Goal: Navigation & Orientation: Find specific page/section

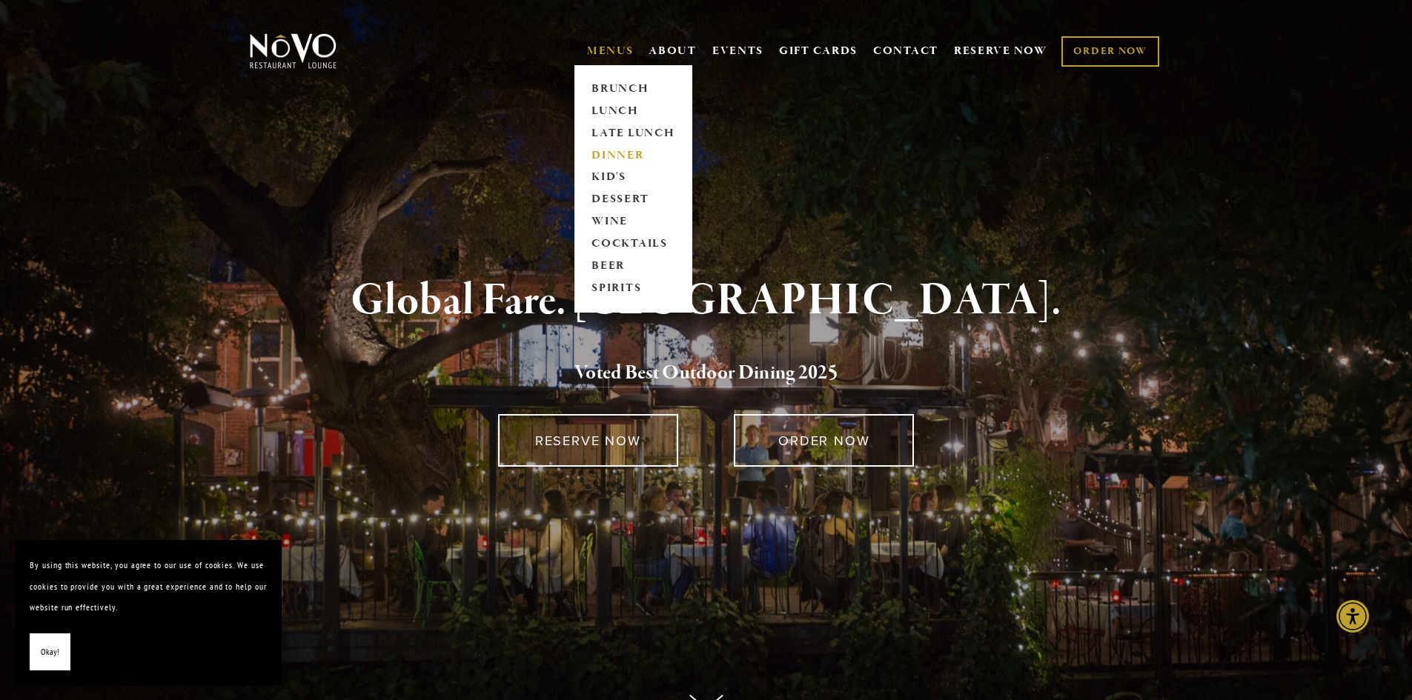
click at [606, 155] on link "DINNER" at bounding box center [633, 156] width 93 height 22
click at [623, 126] on link "LATE LUNCH" at bounding box center [633, 133] width 93 height 22
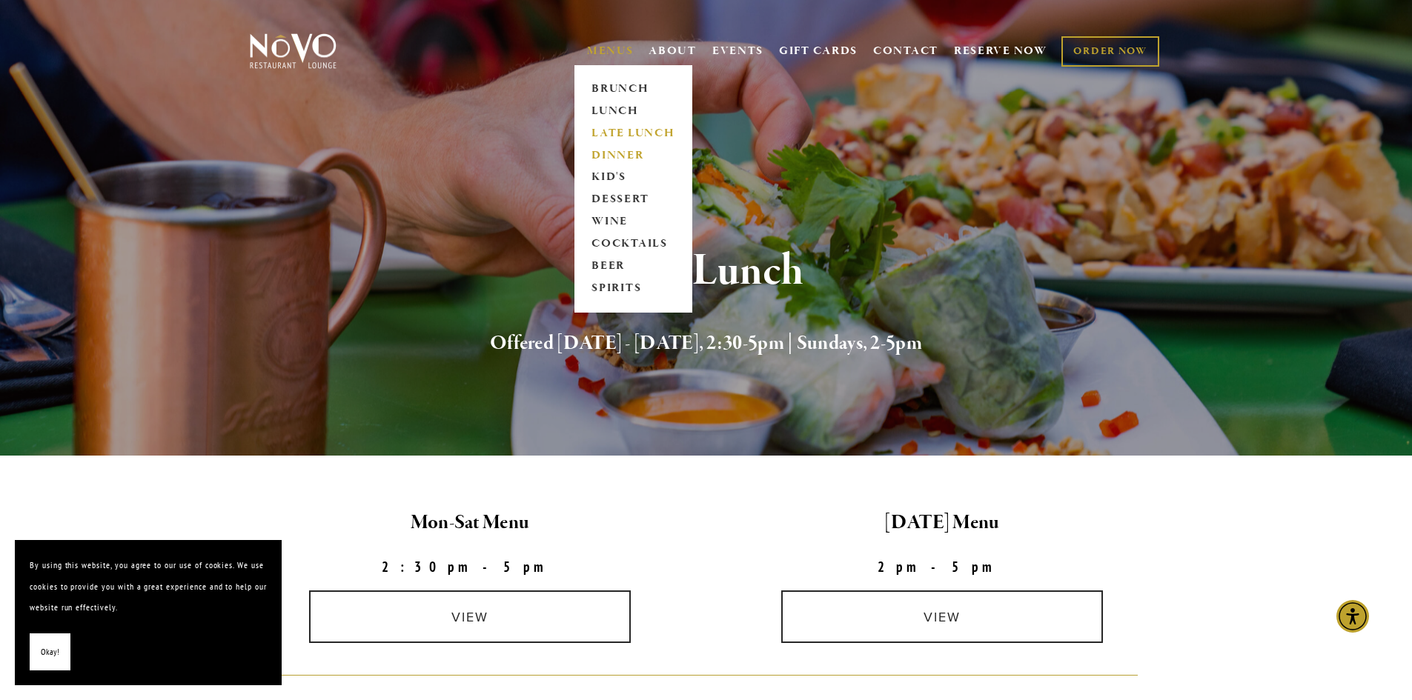
click at [604, 155] on link "DINNER" at bounding box center [633, 156] width 93 height 22
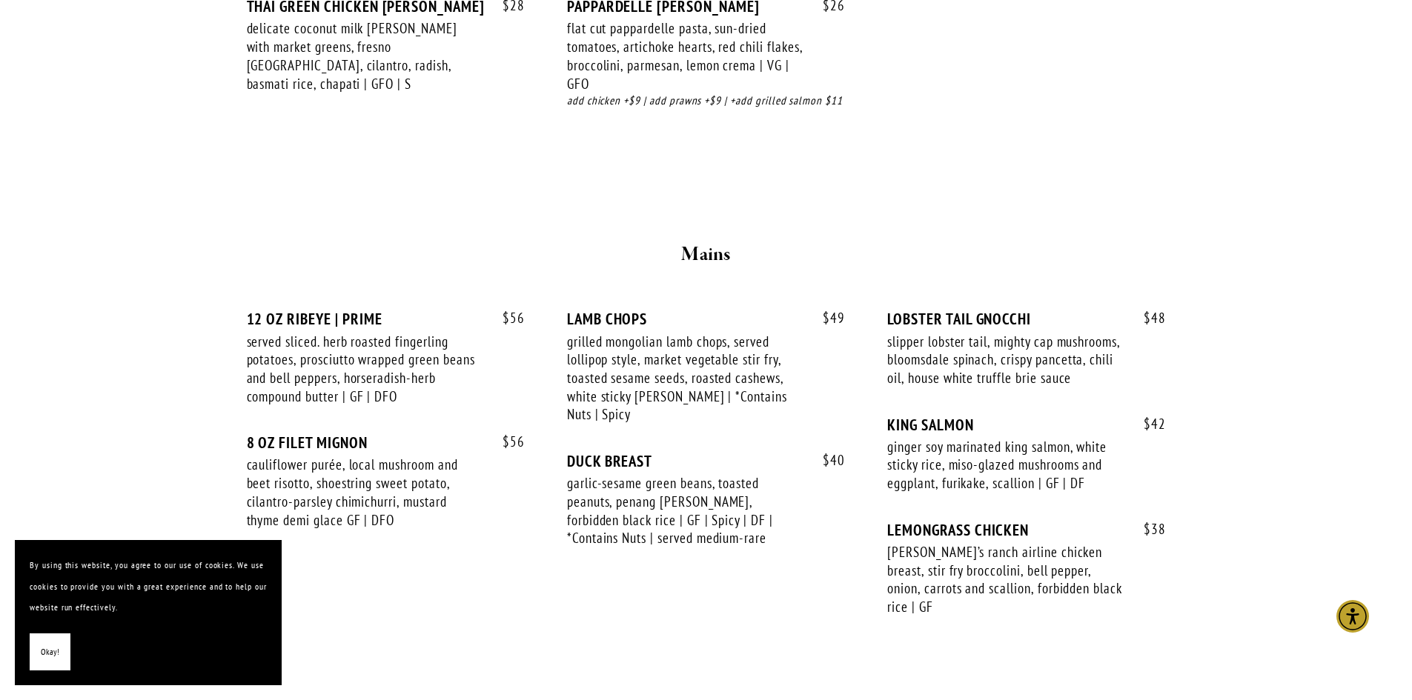
scroll to position [2297, 0]
